Goal: Transaction & Acquisition: Book appointment/travel/reservation

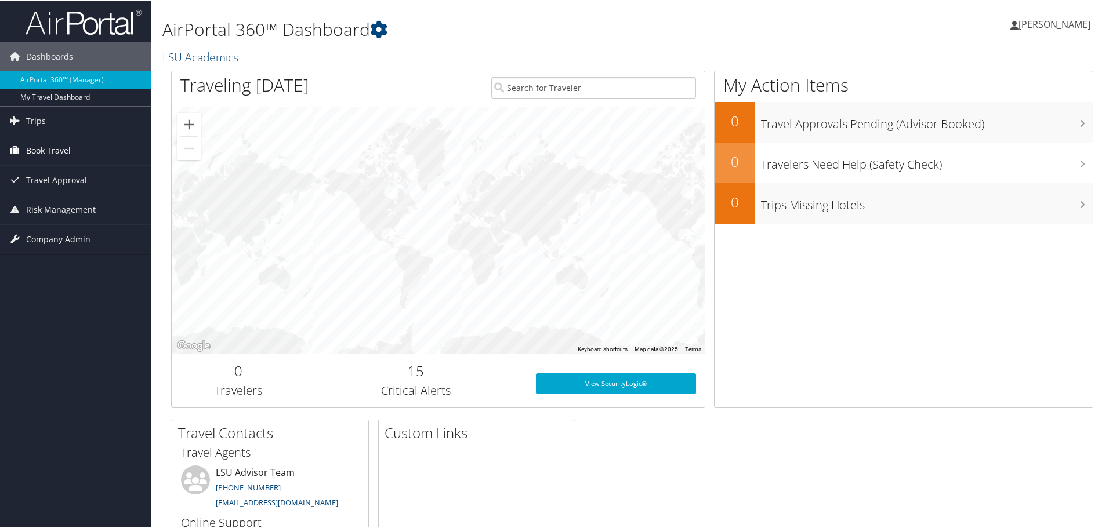
click at [61, 154] on span "Book Travel" at bounding box center [48, 149] width 45 height 29
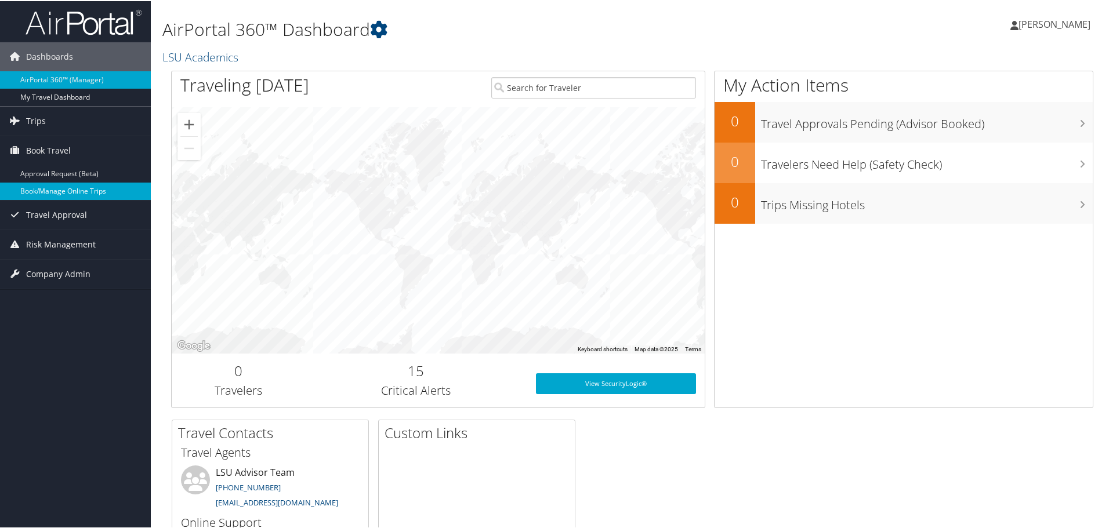
click at [63, 194] on link "Book/Manage Online Trips" at bounding box center [75, 190] width 151 height 17
